Goal: Transaction & Acquisition: Purchase product/service

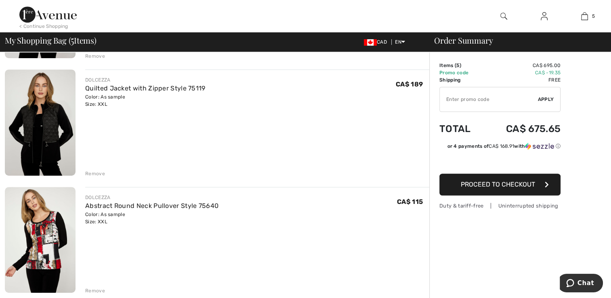
scroll to position [397, 0]
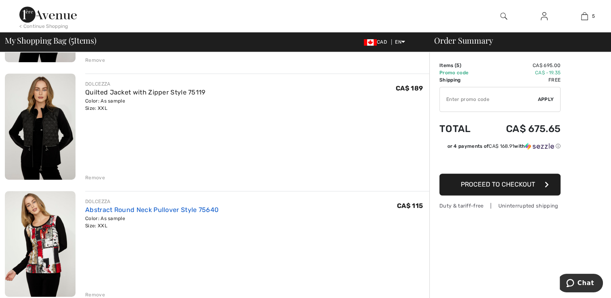
click at [99, 207] on link "Abstract Round Neck Pullover Style 75640" at bounding box center [151, 210] width 133 height 8
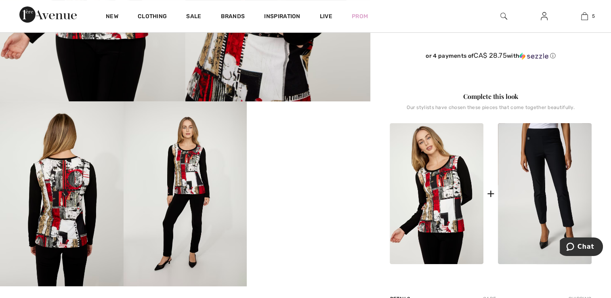
scroll to position [242, 0]
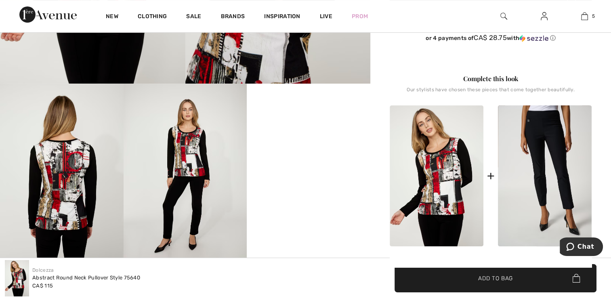
click at [368, 145] on video "Your browser does not support the video tag." at bounding box center [309, 115] width 124 height 62
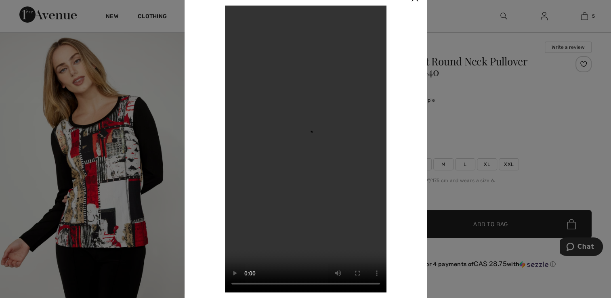
scroll to position [0, 0]
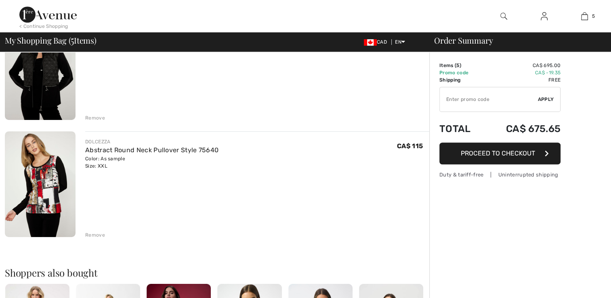
click at [403, 130] on div "JOSEPH RIBKOFF Loop Detail Top Style 251133 Color: Black/Vanilla Size: 18 Final…" at bounding box center [217, 116] width 425 height 910
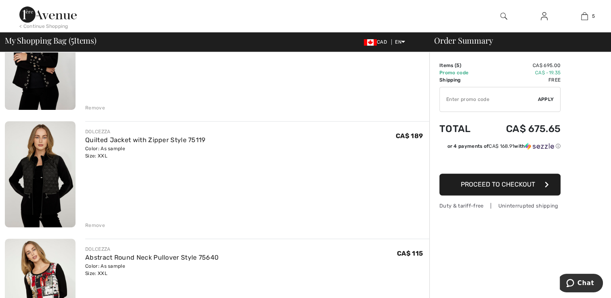
scroll to position [351, 0]
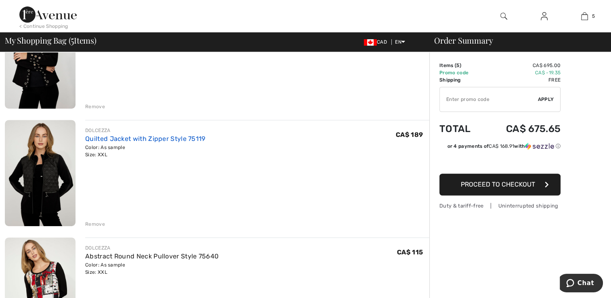
click at [98, 140] on link "Quilted Jacket with Zipper Style 75119" at bounding box center [145, 139] width 120 height 8
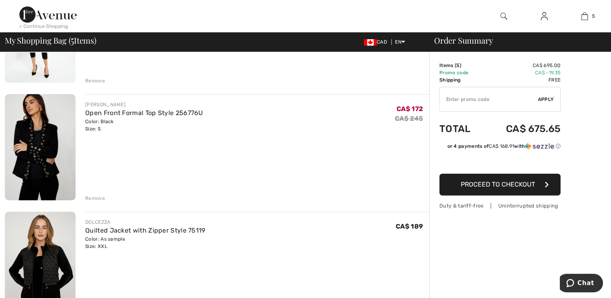
scroll to position [259, 0]
click at [102, 113] on link "Open Front Formal Top Style 256776U" at bounding box center [144, 113] width 118 height 8
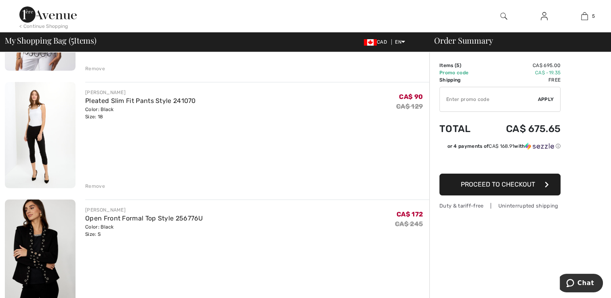
scroll to position [154, 0]
click at [100, 103] on link "Pleated Slim Fit Pants Style 241070" at bounding box center [140, 101] width 111 height 8
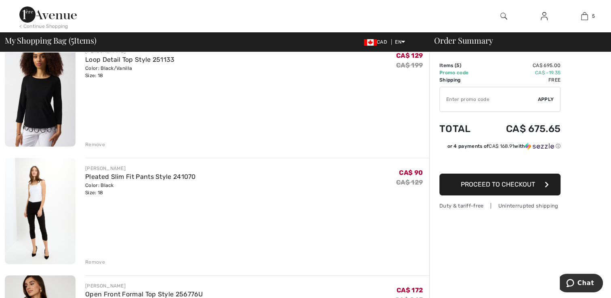
scroll to position [56, 0]
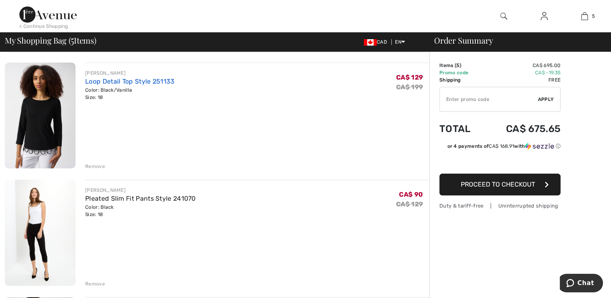
click at [98, 84] on link "Loop Detail Top Style 251133" at bounding box center [129, 82] width 89 height 8
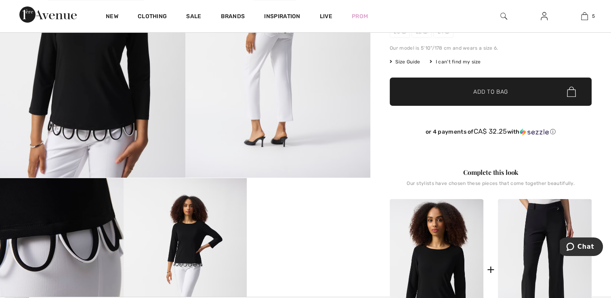
scroll to position [112, 0]
